Goal: Transaction & Acquisition: Purchase product/service

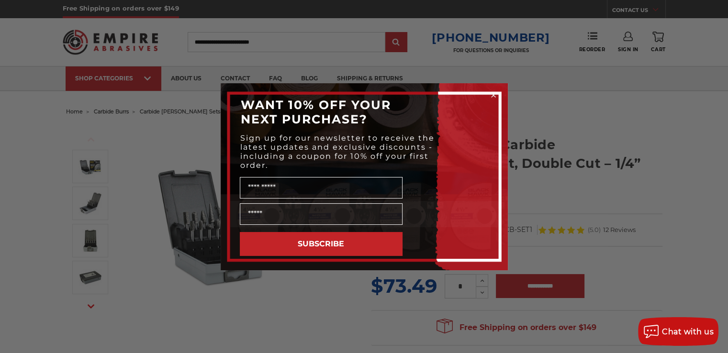
click at [496, 94] on circle "Close dialog" at bounding box center [492, 94] width 9 height 9
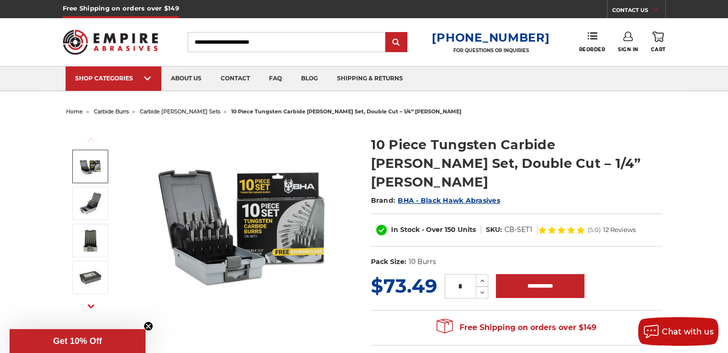
click at [199, 221] on img at bounding box center [243, 220] width 191 height 191
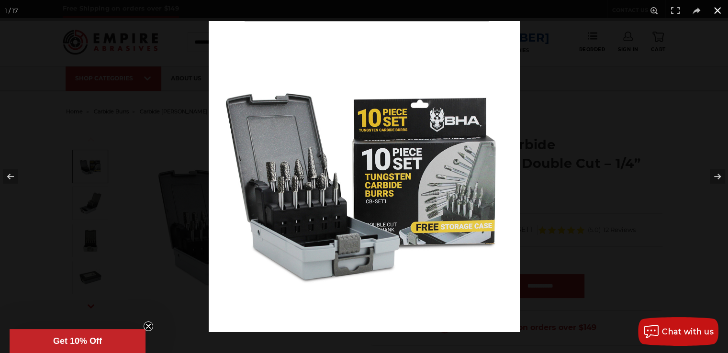
click at [572, 226] on div at bounding box center [573, 197] width 728 height 353
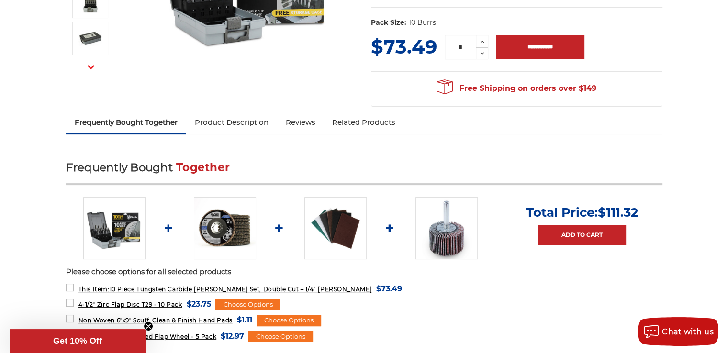
scroll to position [48, 0]
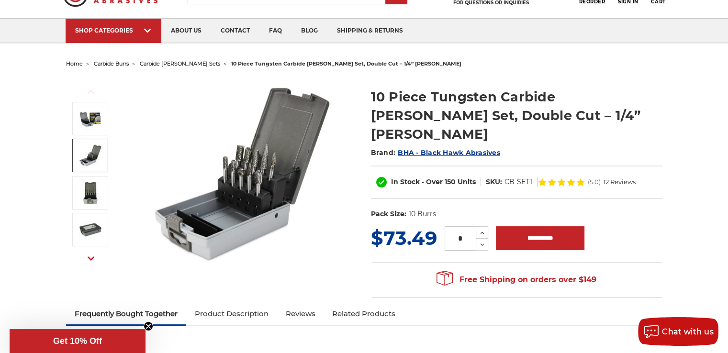
click at [248, 191] on img at bounding box center [243, 172] width 191 height 191
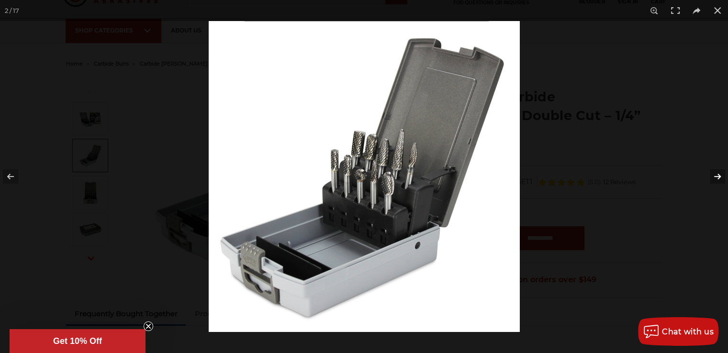
click at [718, 174] on button at bounding box center [710, 177] width 33 height 48
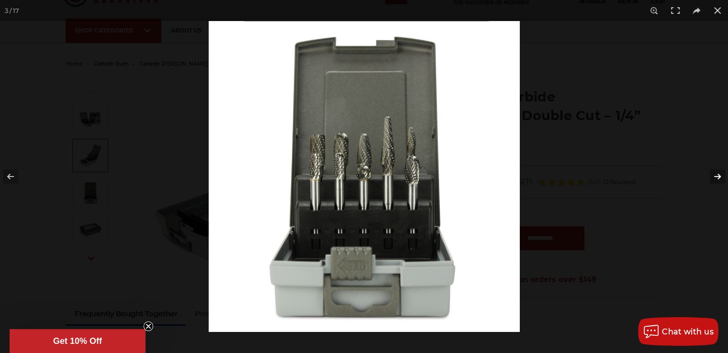
click at [718, 174] on button at bounding box center [710, 177] width 33 height 48
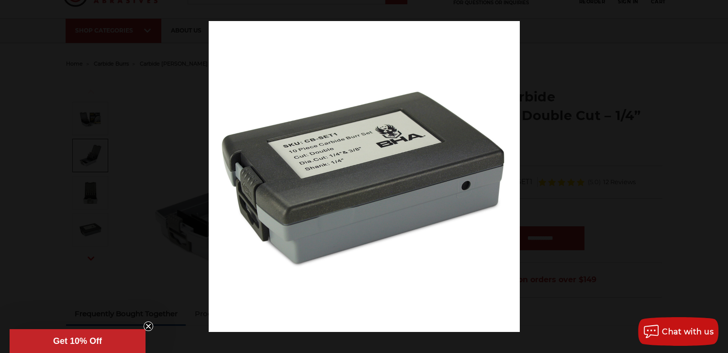
click at [718, 174] on button at bounding box center [710, 177] width 33 height 48
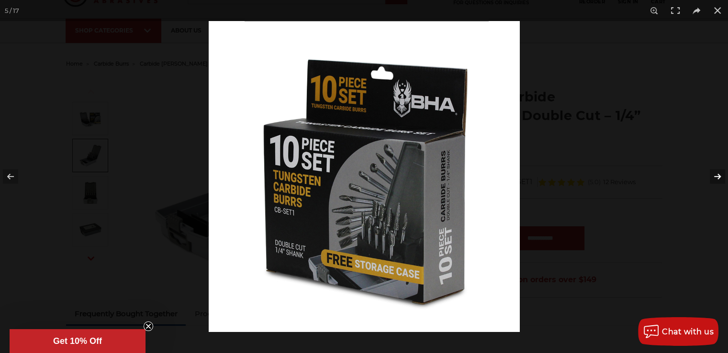
click at [714, 177] on button at bounding box center [710, 177] width 33 height 48
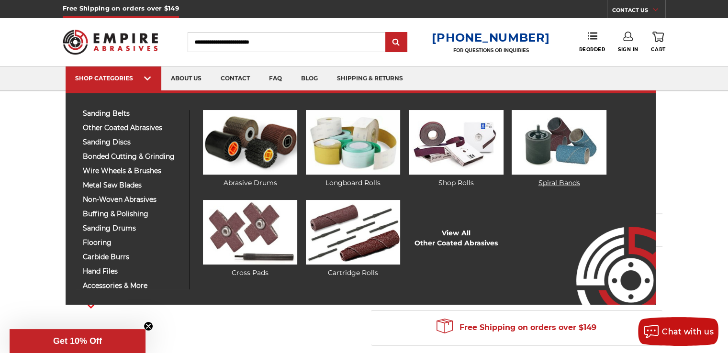
click at [535, 148] on img at bounding box center [558, 142] width 94 height 65
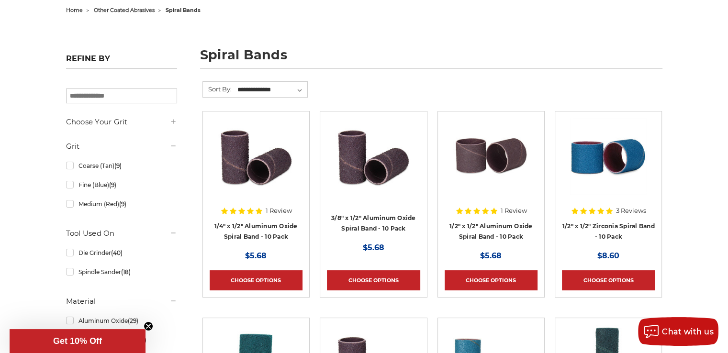
scroll to position [96, 0]
